Goal: Transaction & Acquisition: Purchase product/service

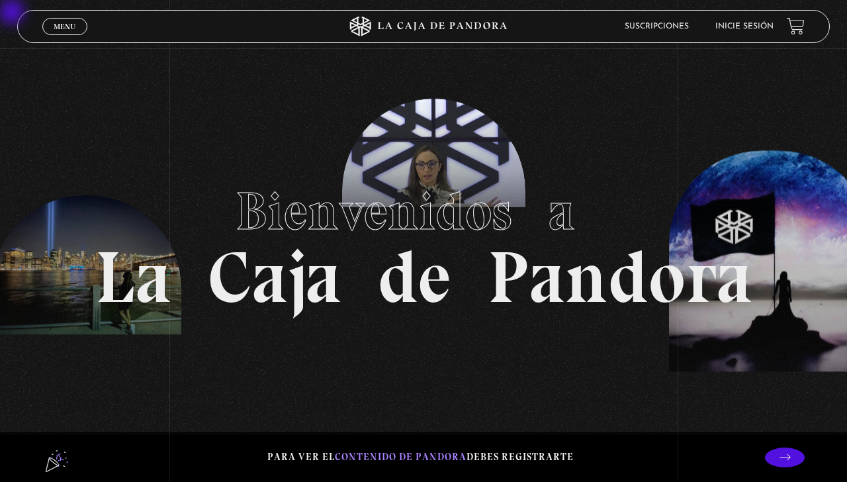
click at [72, 29] on span "Menu" at bounding box center [65, 26] width 22 height 8
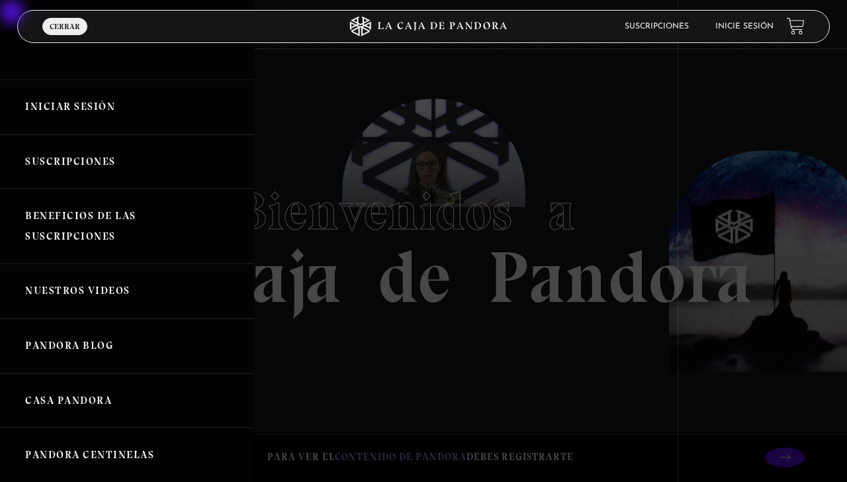
click at [99, 100] on link "Iniciar Sesión" at bounding box center [127, 106] width 254 height 55
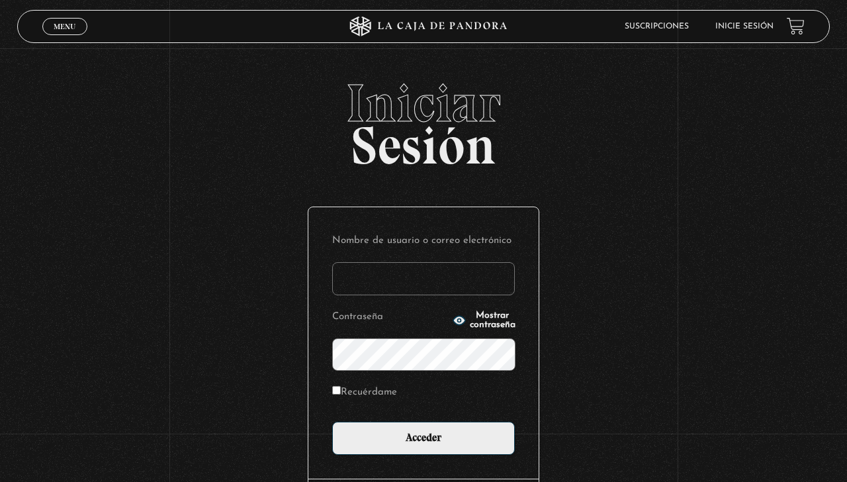
click at [405, 273] on input "Nombre de usuario o correo electrónico" at bounding box center [423, 278] width 183 height 33
type input "skarlatha@hotmail.com"
click at [332, 421] on input "Acceder" at bounding box center [423, 437] width 183 height 33
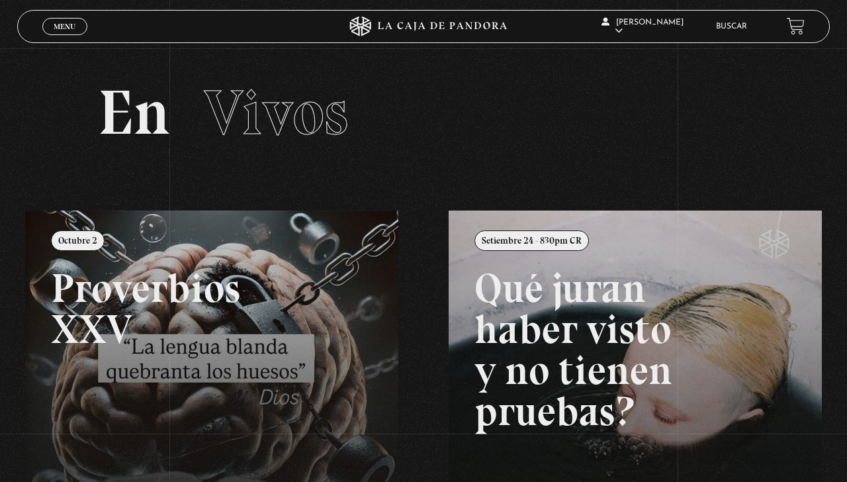
click at [200, 324] on link at bounding box center [448, 451] width 847 height 482
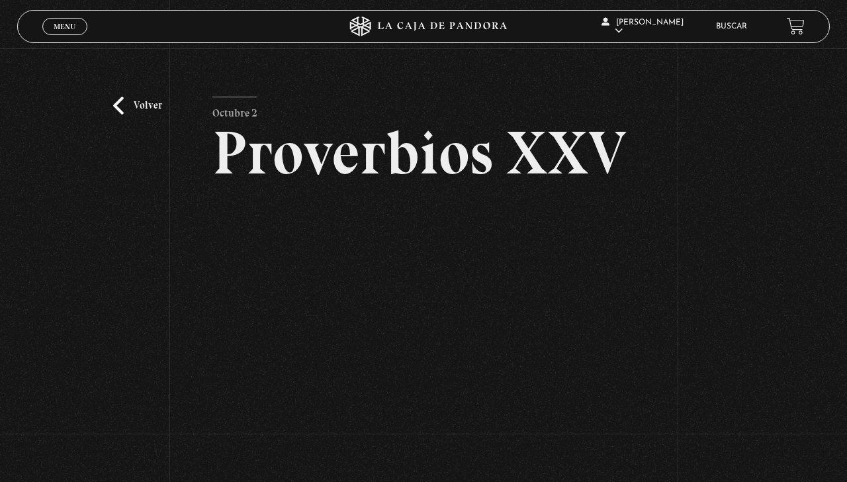
click at [136, 105] on link "Volver" at bounding box center [137, 106] width 49 height 18
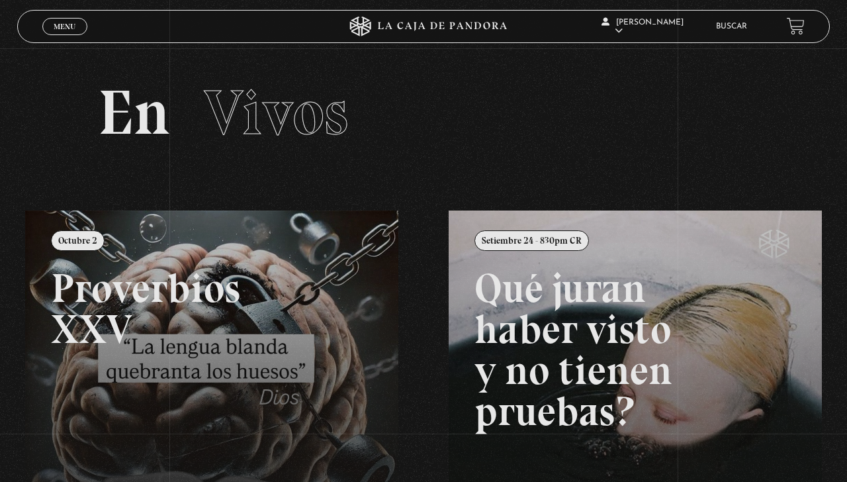
click at [217, 323] on link at bounding box center [448, 451] width 847 height 482
